Goal: Information Seeking & Learning: Learn about a topic

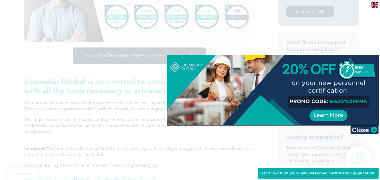
scroll to position [191, 0]
click at [250, 140] on div at bounding box center [190, 90] width 380 height 180
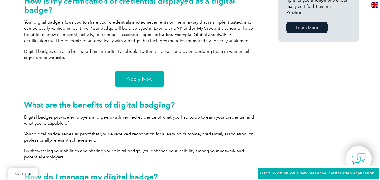
scroll to position [439, 0]
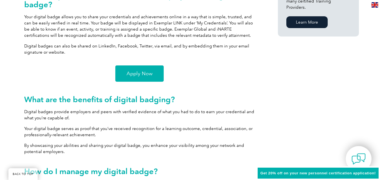
click at [141, 71] on span "Apply Now" at bounding box center [140, 73] width 26 height 5
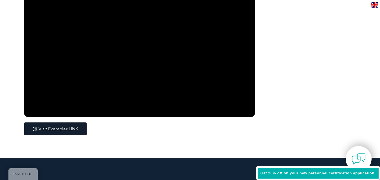
scroll to position [968, 0]
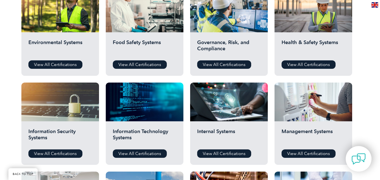
scroll to position [225, 0]
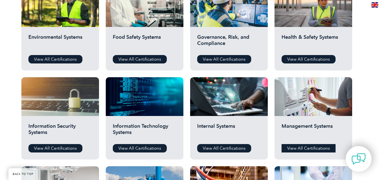
click at [316, 147] on link "View All Certifications" at bounding box center [309, 148] width 54 height 8
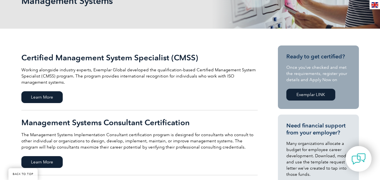
scroll to position [101, 0]
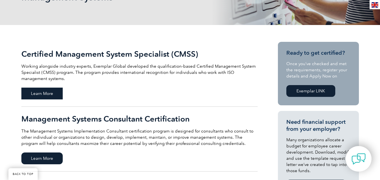
click at [47, 92] on span "Learn More" at bounding box center [41, 94] width 41 height 12
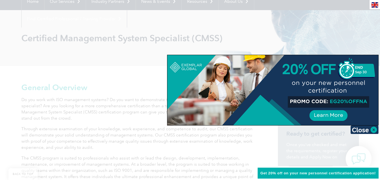
scroll to position [68, 0]
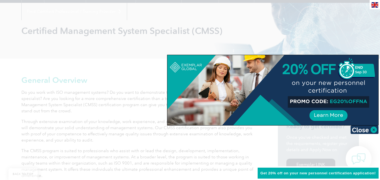
click at [248, 141] on div at bounding box center [190, 90] width 380 height 180
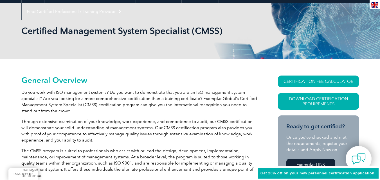
click at [308, 163] on link "Exemplar LINK" at bounding box center [310, 165] width 49 height 12
